Goal: Task Accomplishment & Management: Manage account settings

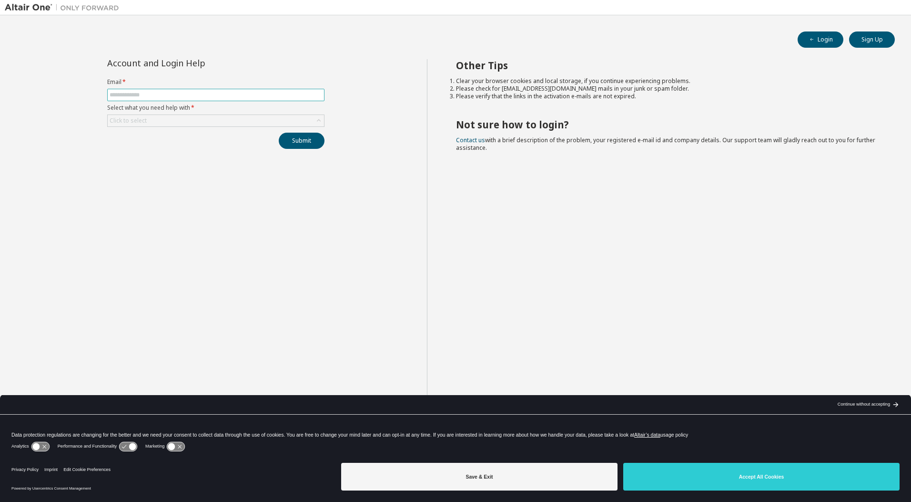
click at [212, 89] on span at bounding box center [215, 95] width 217 height 12
click at [207, 95] on input "text" at bounding box center [216, 95] width 213 height 8
type input "**********"
click at [260, 122] on div "Click to select" at bounding box center [216, 120] width 216 height 11
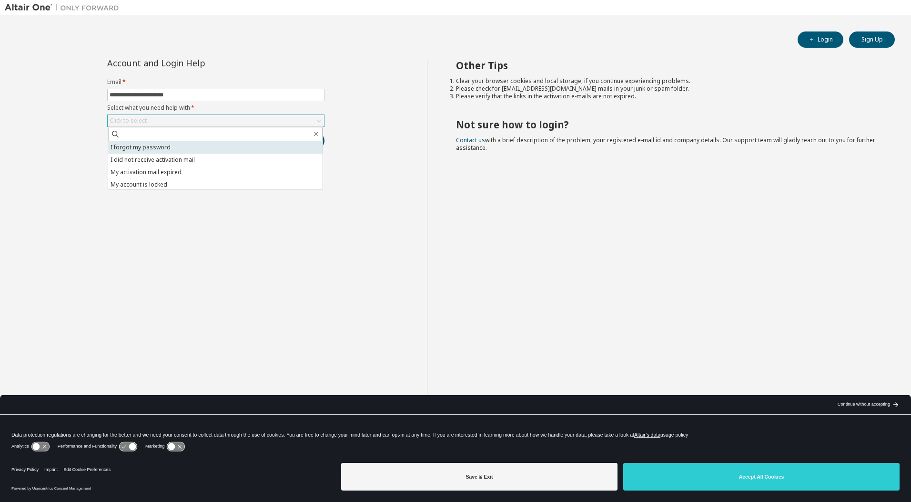
click at [204, 147] on li "I forgot my password" at bounding box center [215, 147] width 215 height 12
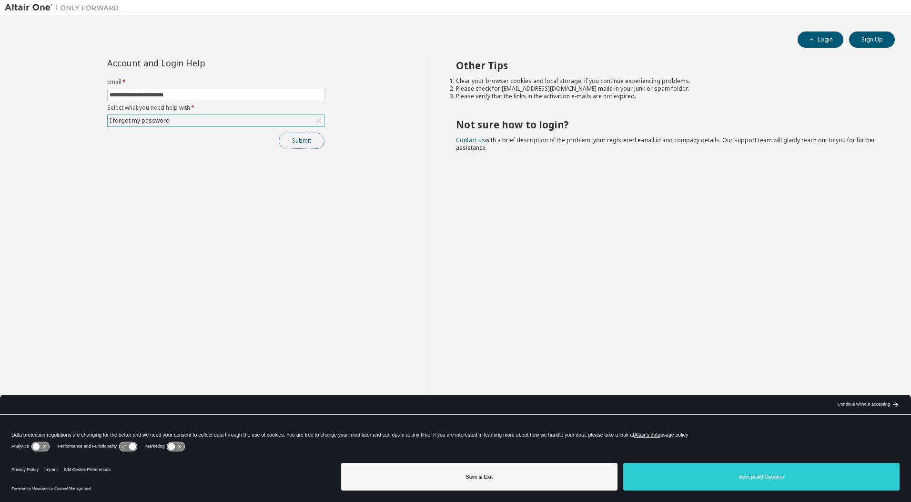
click at [300, 142] on button "Submit" at bounding box center [302, 141] width 46 height 16
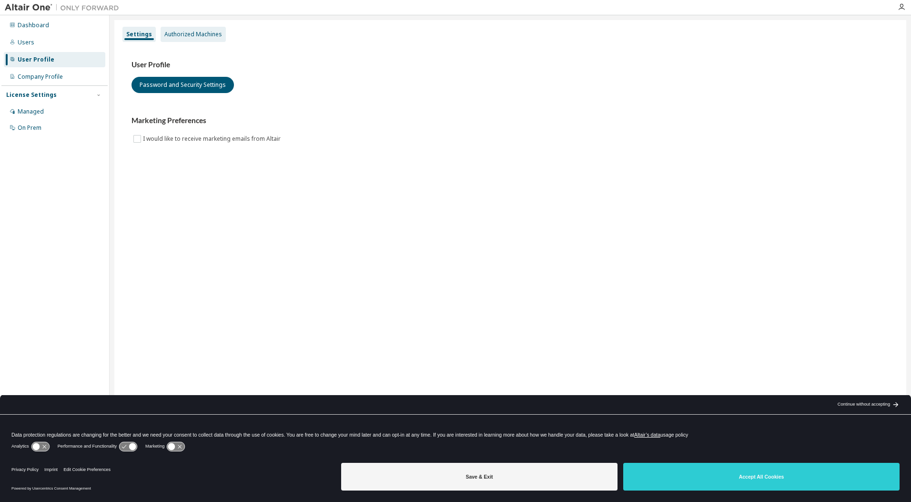
click at [207, 34] on div "Authorized Machines" at bounding box center [193, 35] width 58 height 8
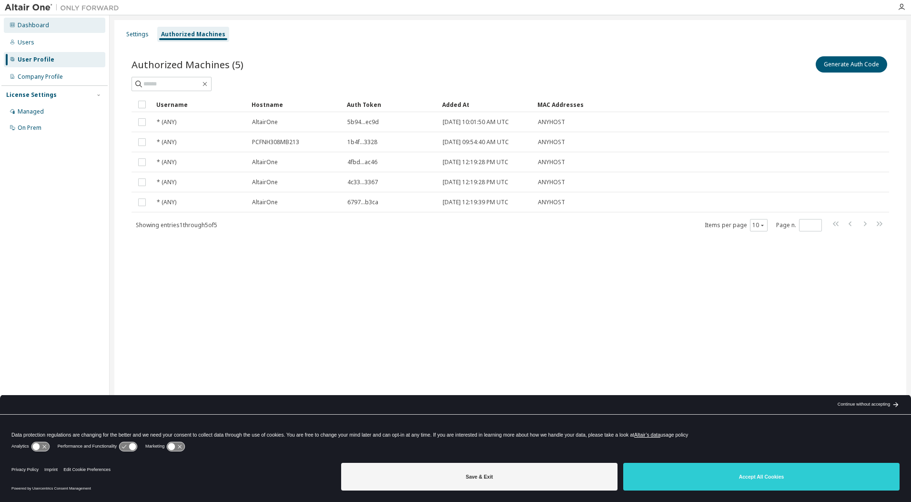
click at [43, 29] on div "Dashboard" at bounding box center [55, 25] width 102 height 15
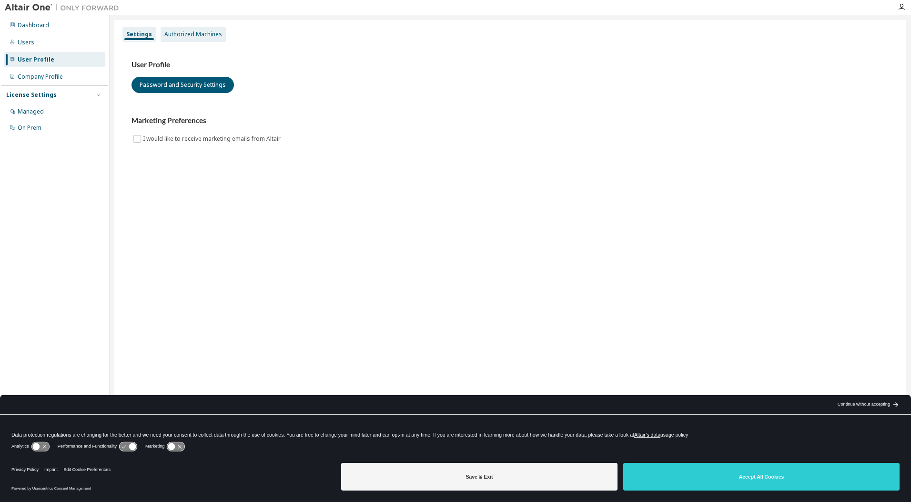
click at [189, 39] on div "Authorized Machines" at bounding box center [193, 34] width 65 height 15
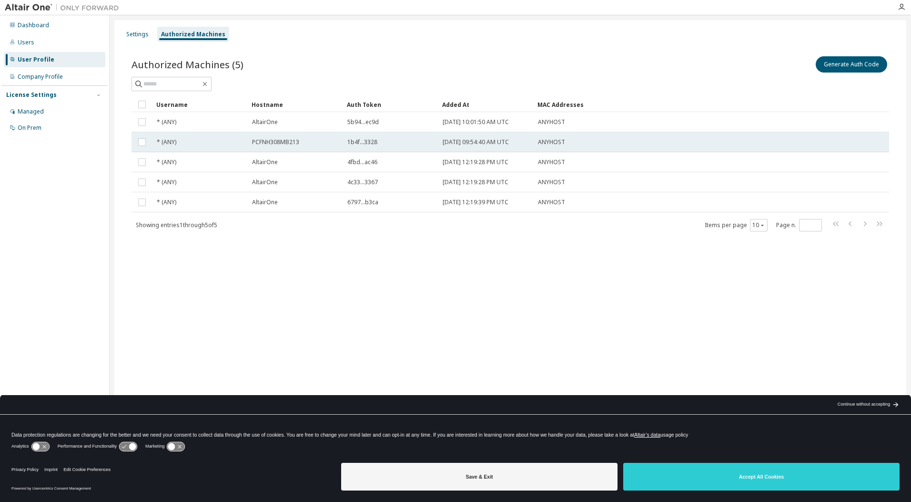
click at [460, 142] on span "[DATE] 09:54:40 AM UTC" at bounding box center [476, 142] width 66 height 8
click at [136, 35] on div "Settings" at bounding box center [137, 35] width 22 height 8
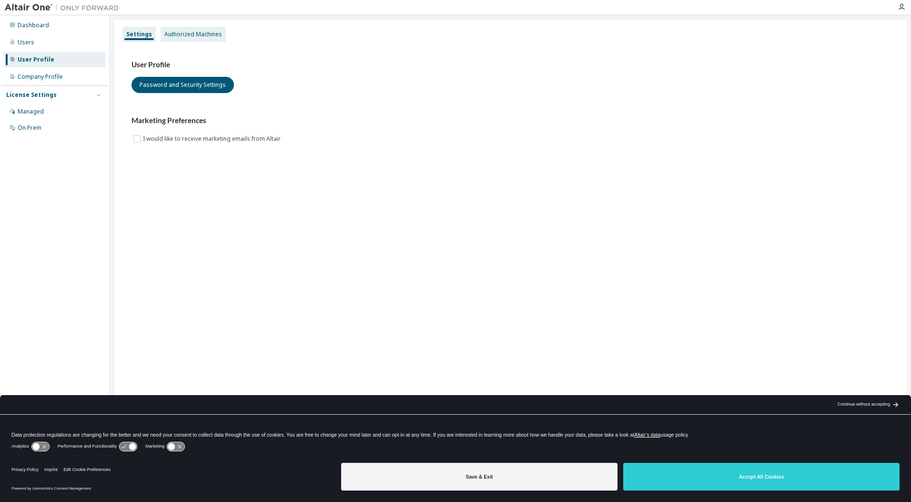
click at [186, 34] on div "Authorized Machines" at bounding box center [193, 35] width 58 height 8
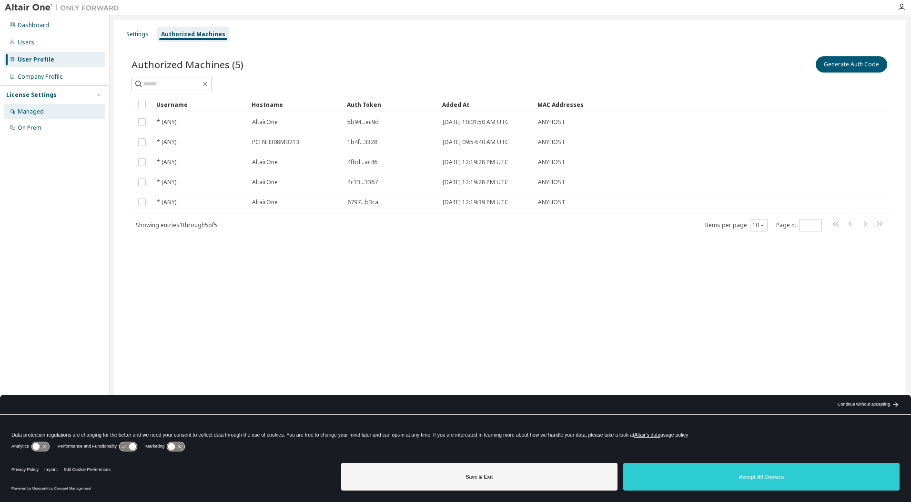
click at [26, 115] on div "Managed" at bounding box center [31, 112] width 26 height 8
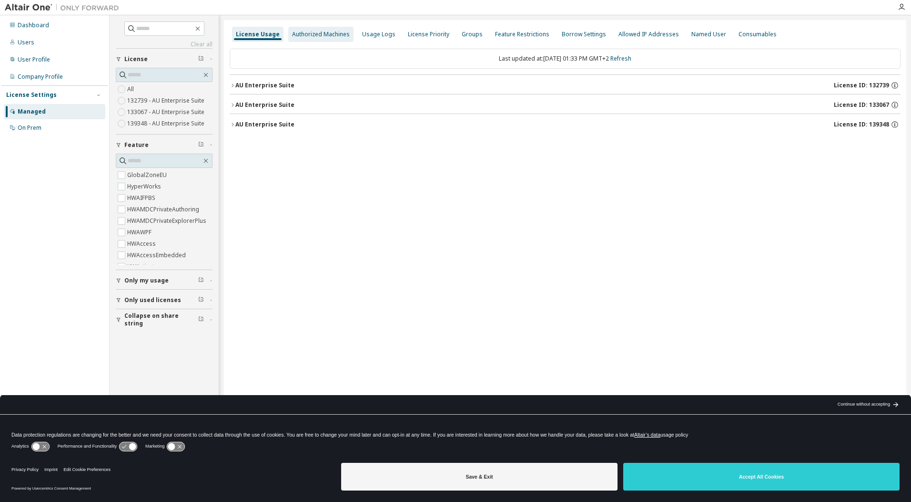
click at [319, 35] on div "Authorized Machines" at bounding box center [321, 35] width 58 height 8
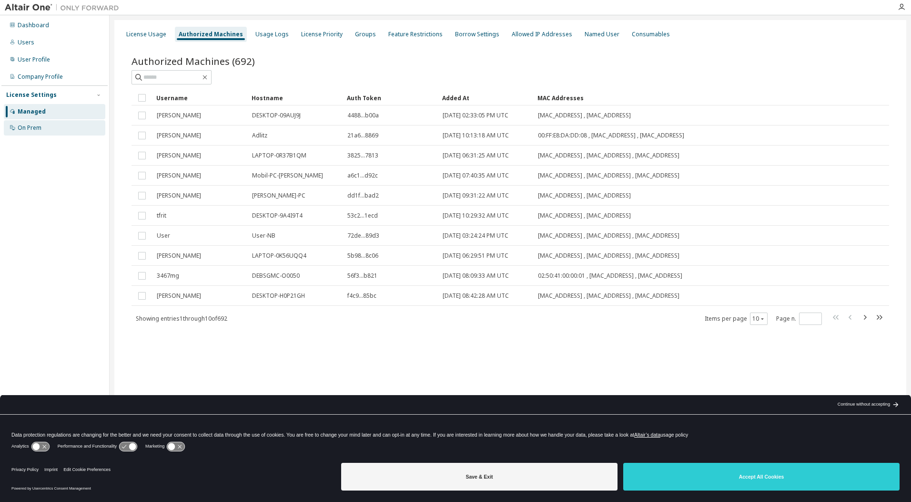
click at [35, 129] on div "On Prem" at bounding box center [30, 128] width 24 height 8
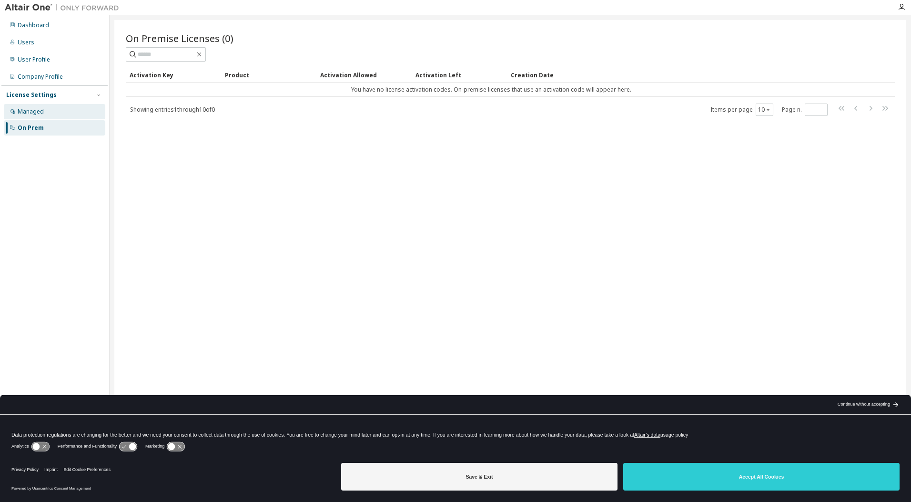
click at [25, 113] on div "Managed" at bounding box center [31, 112] width 26 height 8
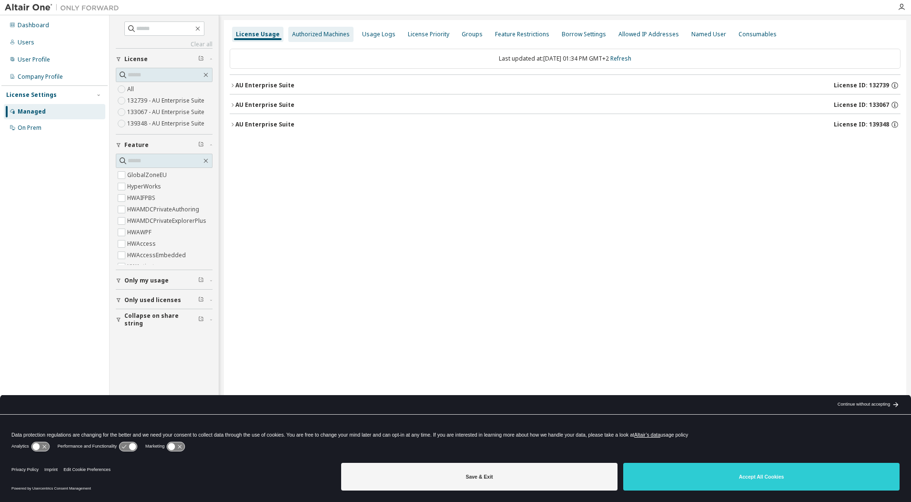
click at [316, 34] on div "Authorized Machines" at bounding box center [321, 35] width 58 height 8
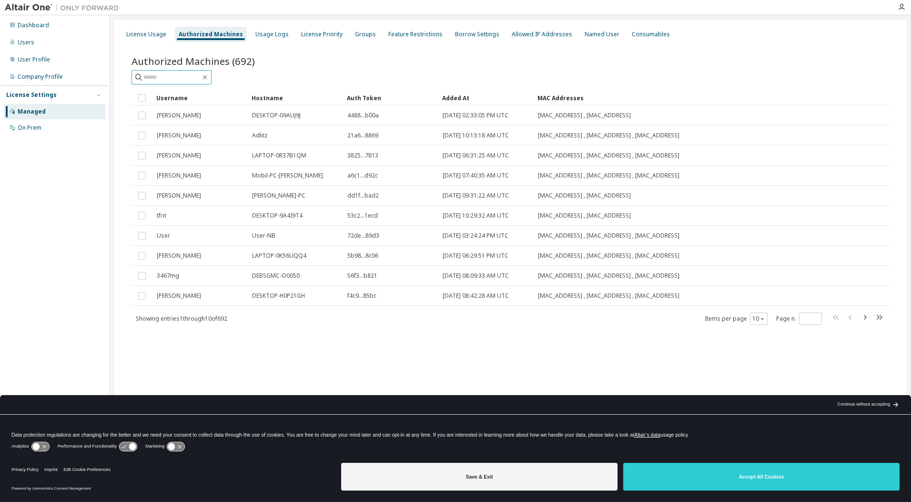
click at [187, 79] on input "text" at bounding box center [171, 77] width 57 height 10
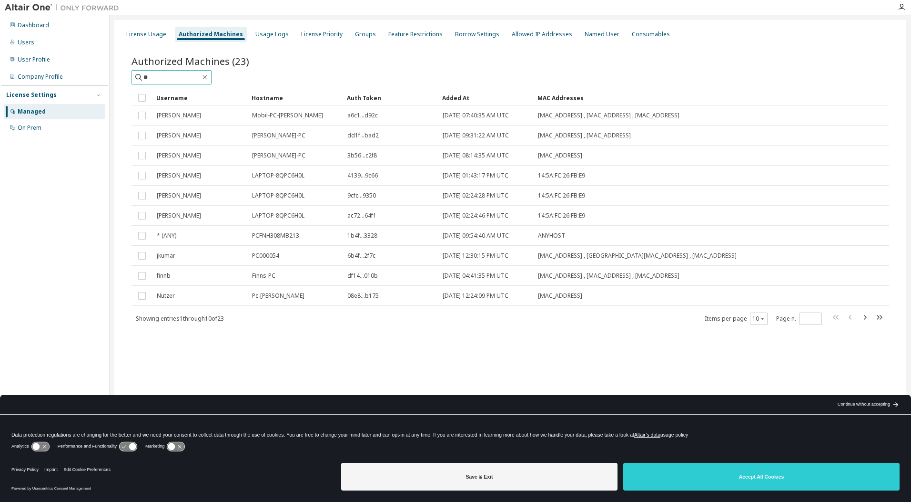
type input "*"
type input "****"
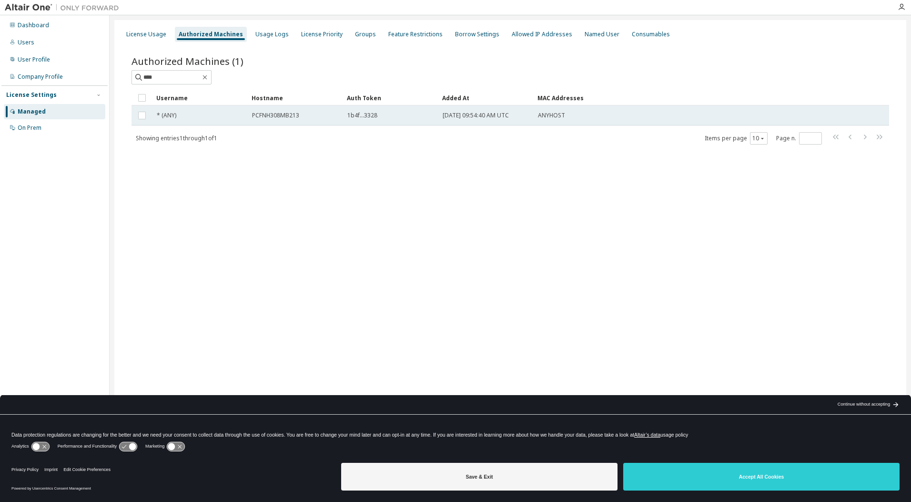
click at [365, 115] on span "1b4f...3328" at bounding box center [363, 116] width 30 height 8
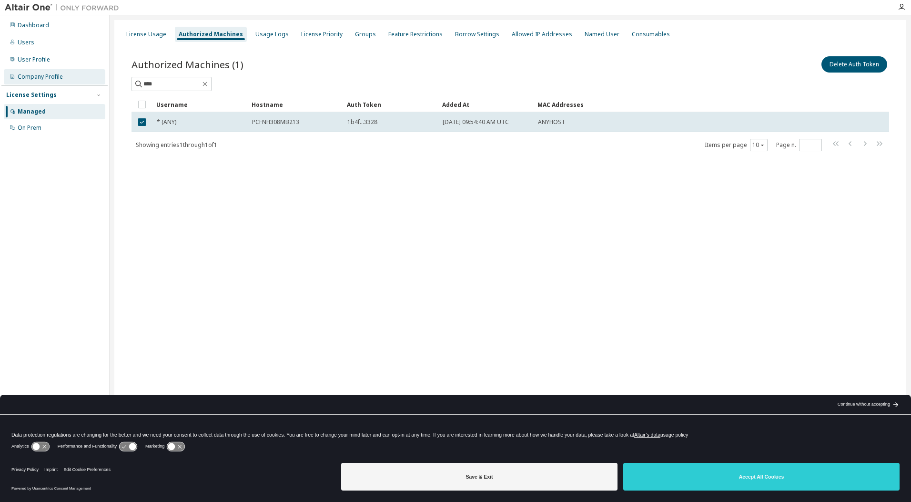
click at [37, 76] on div "Company Profile" at bounding box center [40, 77] width 45 height 8
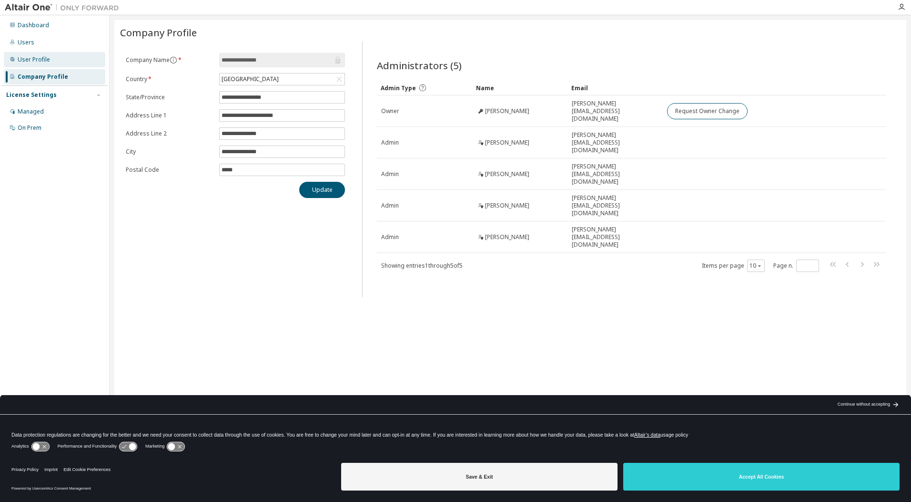
click at [36, 60] on div "User Profile" at bounding box center [34, 60] width 32 height 8
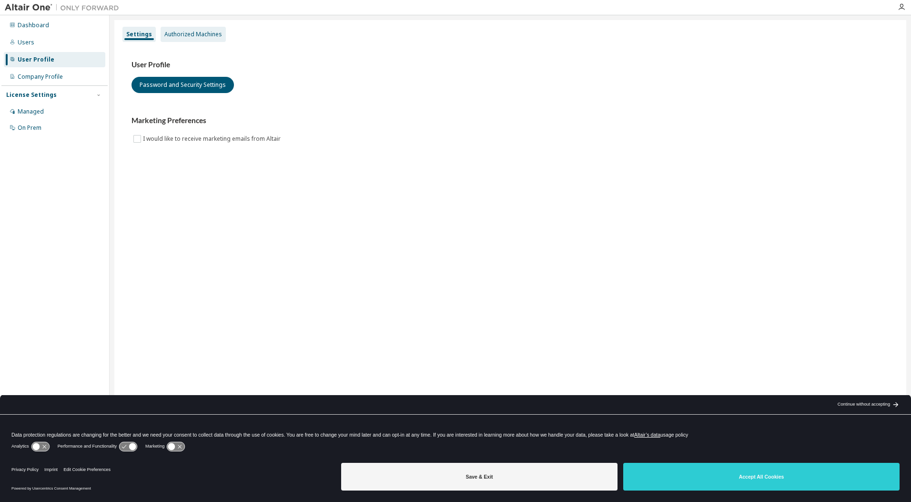
click at [178, 34] on div "Authorized Machines" at bounding box center [193, 35] width 58 height 8
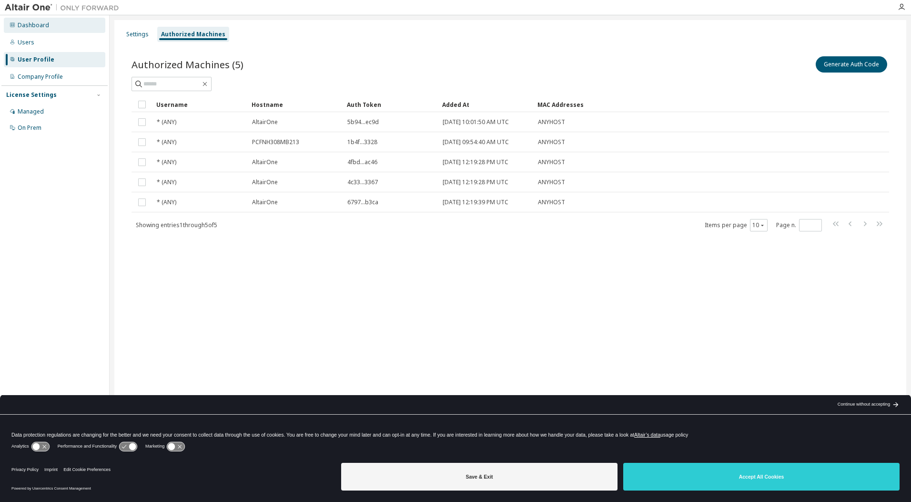
click at [30, 26] on div "Dashboard" at bounding box center [33, 25] width 31 height 8
